Goal: Check status: Check status

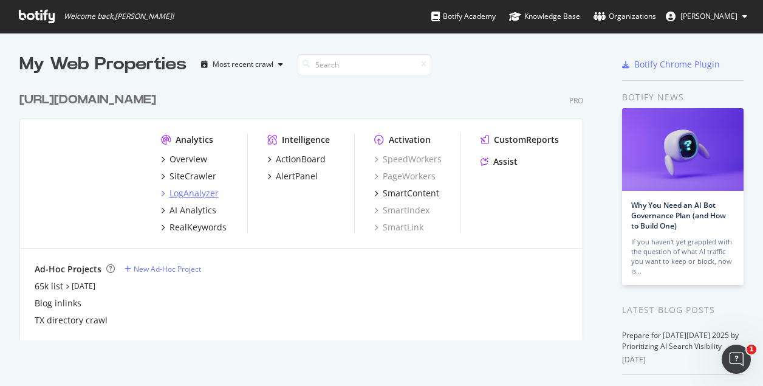
click at [193, 190] on div "LogAnalyzer" at bounding box center [194, 193] width 49 height 12
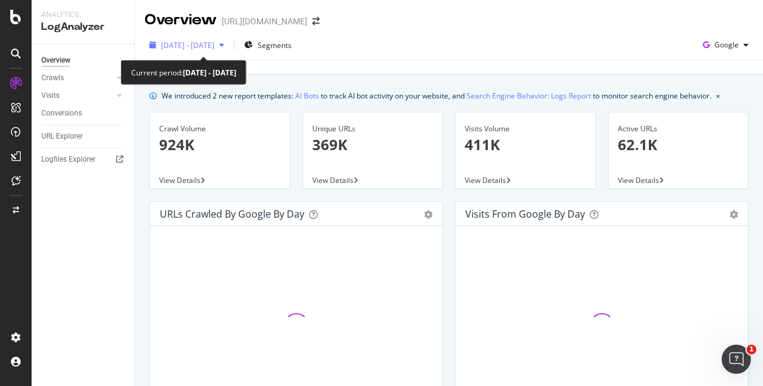
click at [224, 48] on icon "button" at bounding box center [221, 44] width 5 height 7
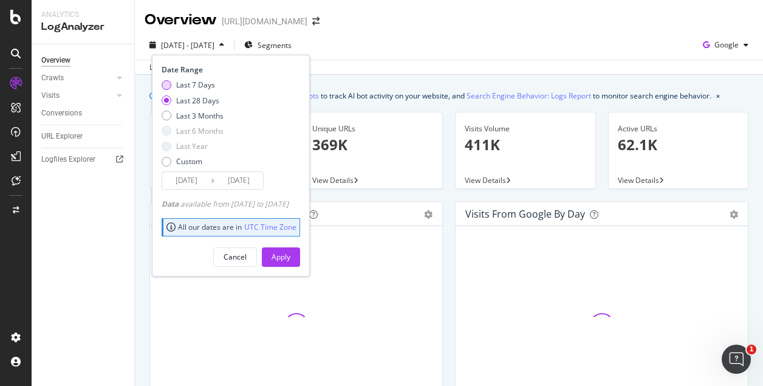
click at [206, 83] on div "Last 7 Days" at bounding box center [195, 85] width 39 height 10
type input "[DATE]"
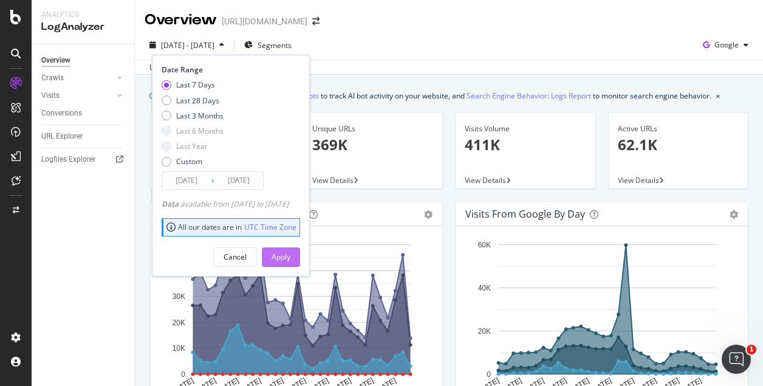
click at [291, 249] on div "Apply" at bounding box center [281, 257] width 19 height 18
